Goal: Book appointment/travel/reservation

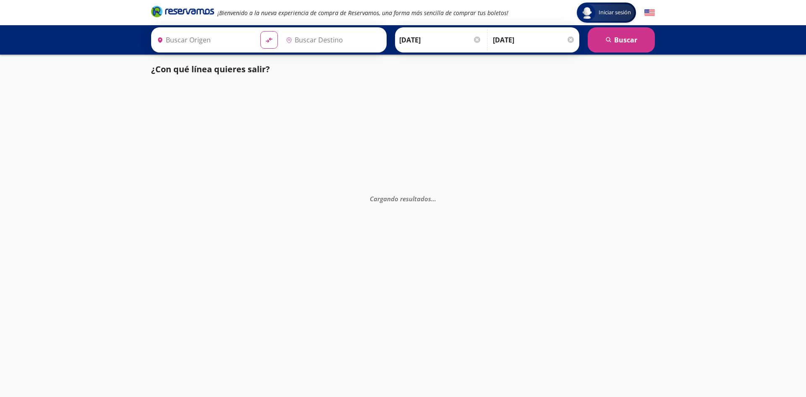
type input "Central de Autobuses, [GEOGRAPHIC_DATA]"
type input "[GEOGRAPHIC_DATA], [GEOGRAPHIC_DATA]"
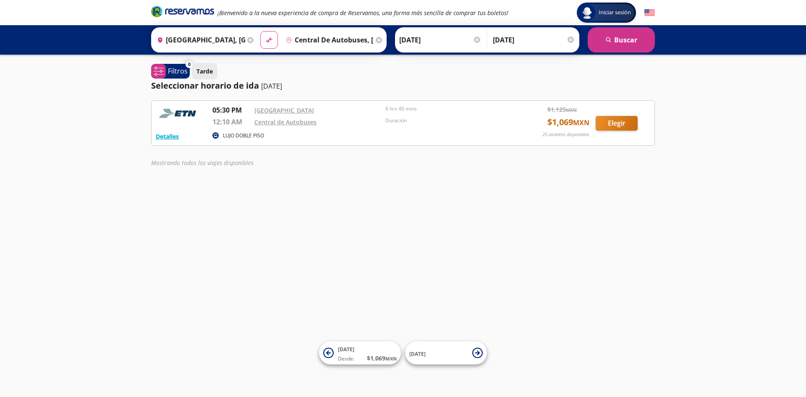
click at [204, 72] on p "Tarde" at bounding box center [205, 71] width 16 height 9
click at [174, 71] on p "Filtros" at bounding box center [178, 71] width 20 height 10
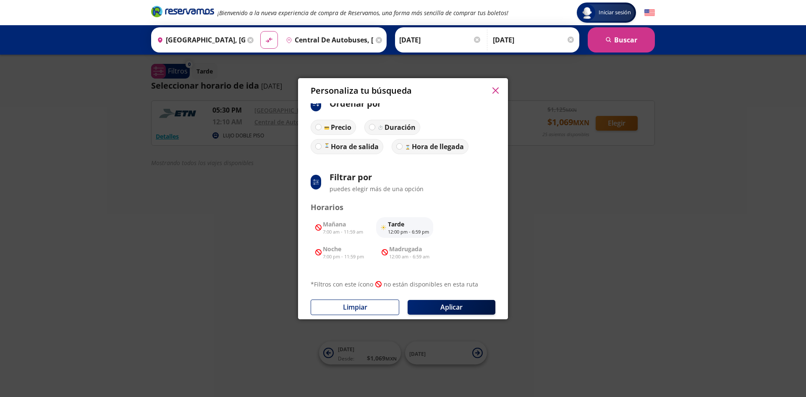
scroll to position [17, 0]
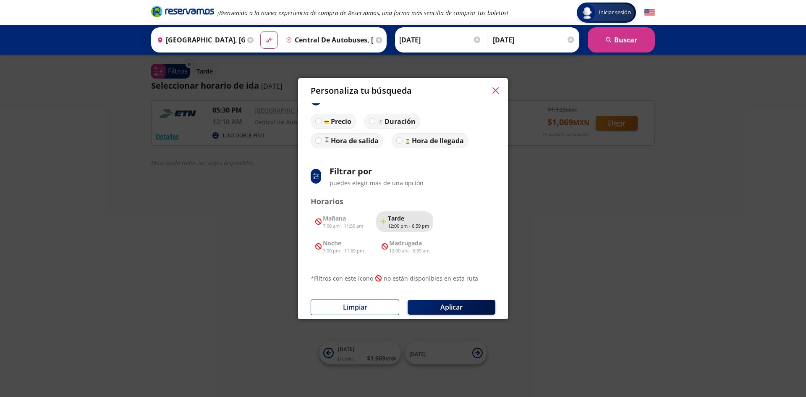
click at [393, 218] on p "Tarde" at bounding box center [408, 218] width 41 height 9
click at [497, 89] on icon "button" at bounding box center [495, 90] width 6 height 6
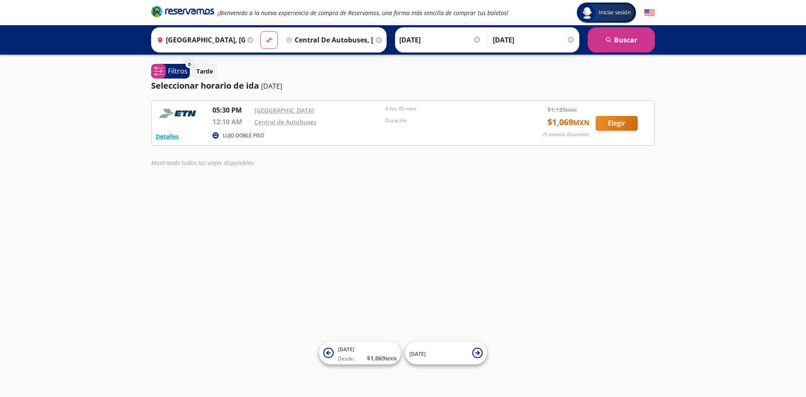
click at [570, 37] on div at bounding box center [571, 40] width 6 height 6
click at [605, 42] on button "search Buscar" at bounding box center [621, 39] width 67 height 25
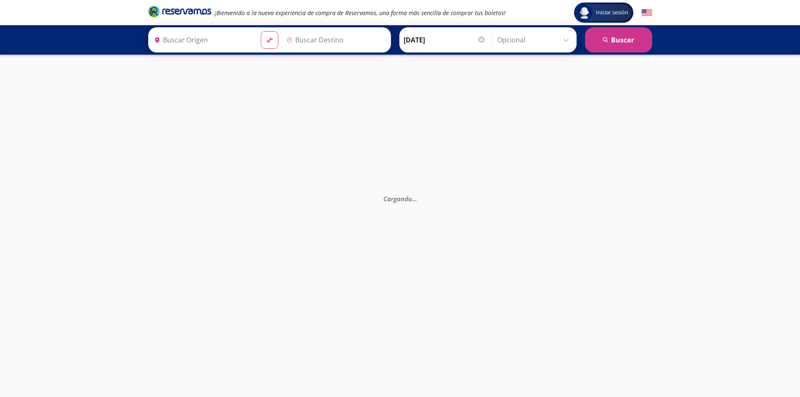
type input "[GEOGRAPHIC_DATA], [GEOGRAPHIC_DATA]"
type input "Central de Autobuses, [GEOGRAPHIC_DATA]"
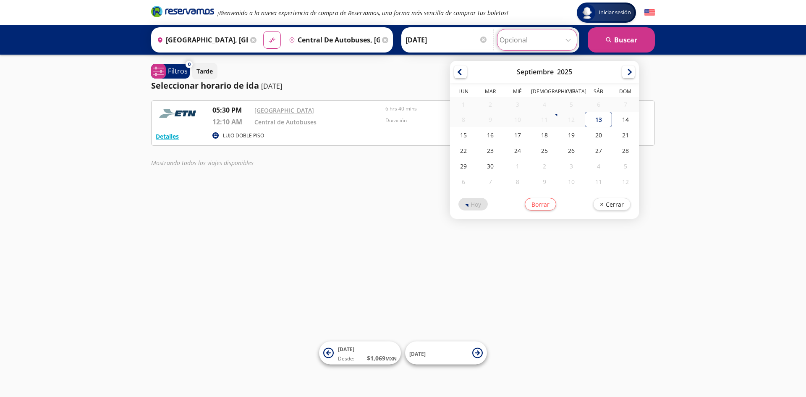
click at [565, 41] on input "Opcional" at bounding box center [537, 39] width 75 height 21
click at [464, 138] on div "15" at bounding box center [463, 135] width 27 height 16
type input "[DATE]"
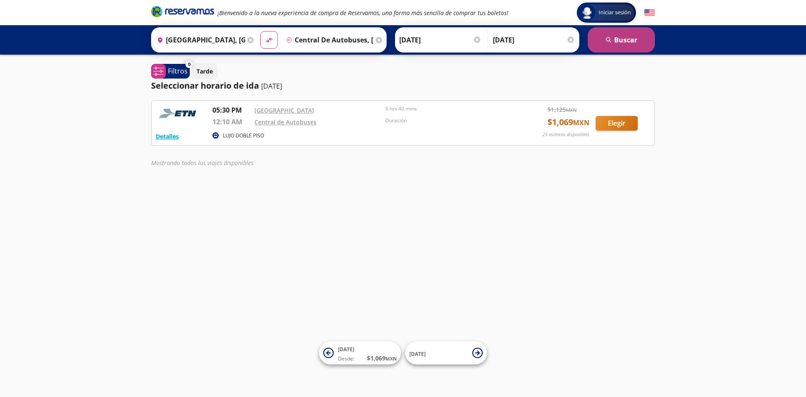
click at [602, 38] on button "search Buscar" at bounding box center [621, 39] width 67 height 25
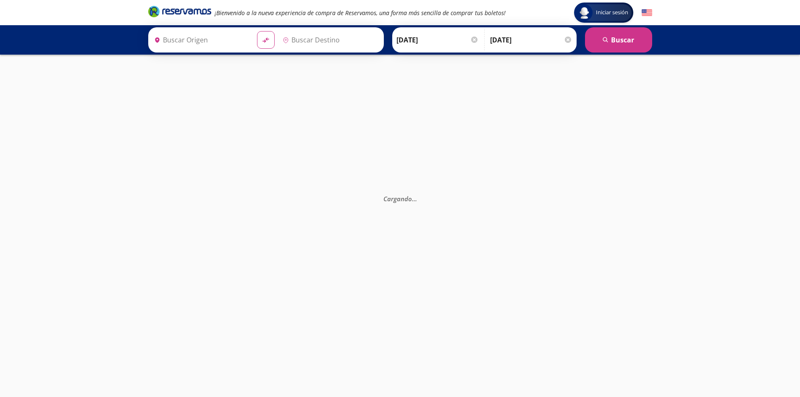
type input "[GEOGRAPHIC_DATA], [GEOGRAPHIC_DATA]"
type input "Central de Autobuses, [GEOGRAPHIC_DATA]"
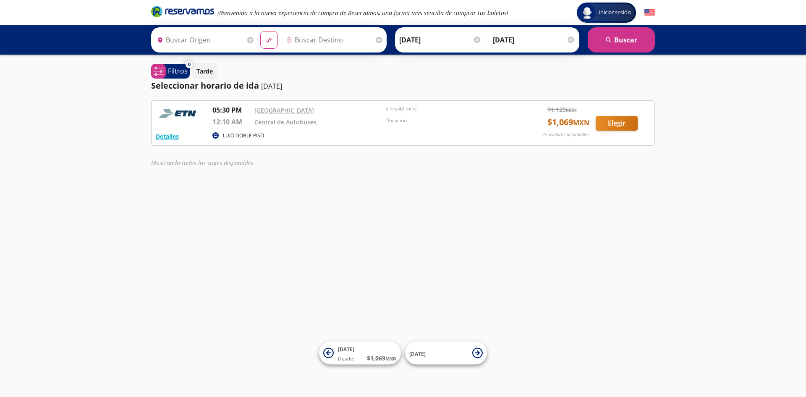
type input "[GEOGRAPHIC_DATA], [GEOGRAPHIC_DATA]"
type input "Central de Autobuses, [GEOGRAPHIC_DATA]"
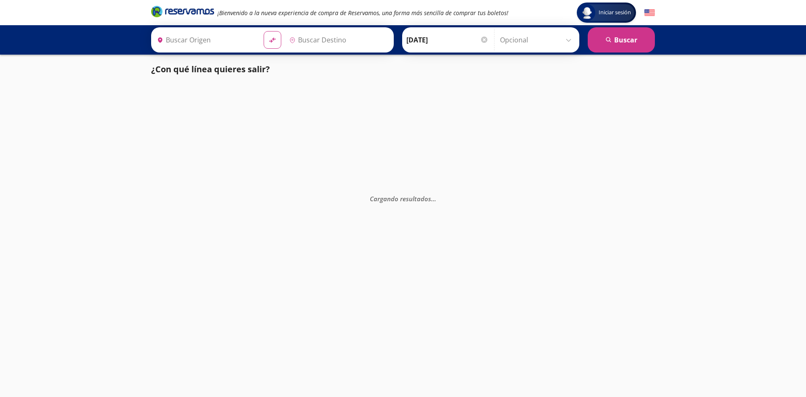
type input "[GEOGRAPHIC_DATA], [GEOGRAPHIC_DATA]"
type input "Central de Autobuses, [GEOGRAPHIC_DATA]"
